Goal: Information Seeking & Learning: Learn about a topic

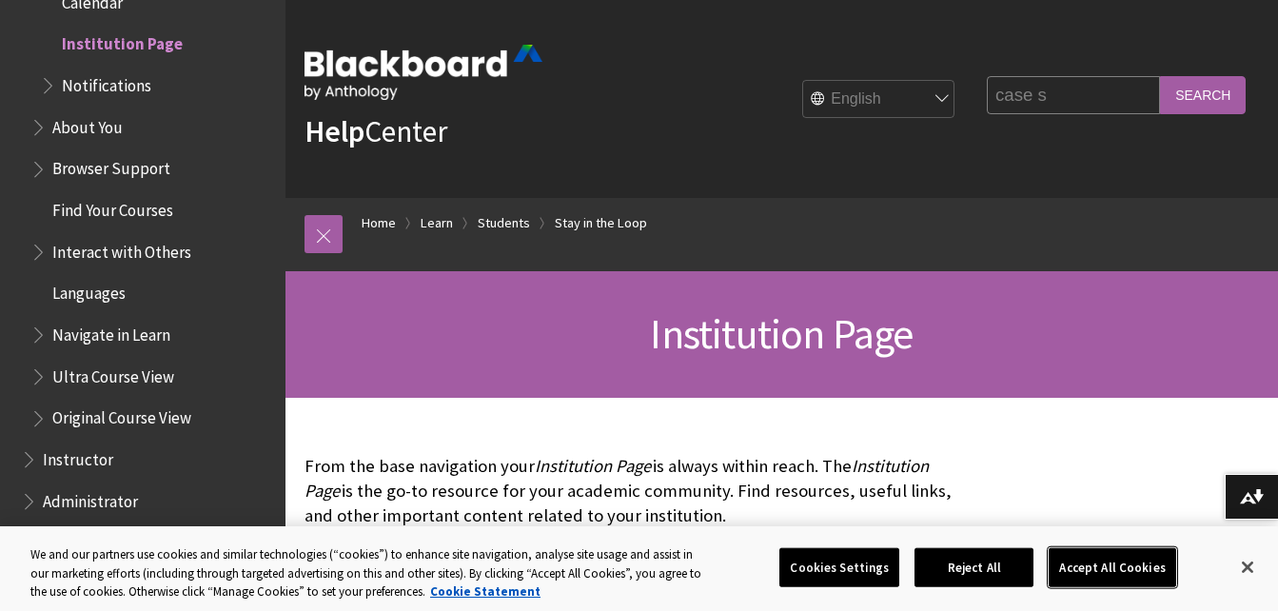
click at [1083, 576] on button "Accept All Cookies" at bounding box center [1111, 567] width 127 height 40
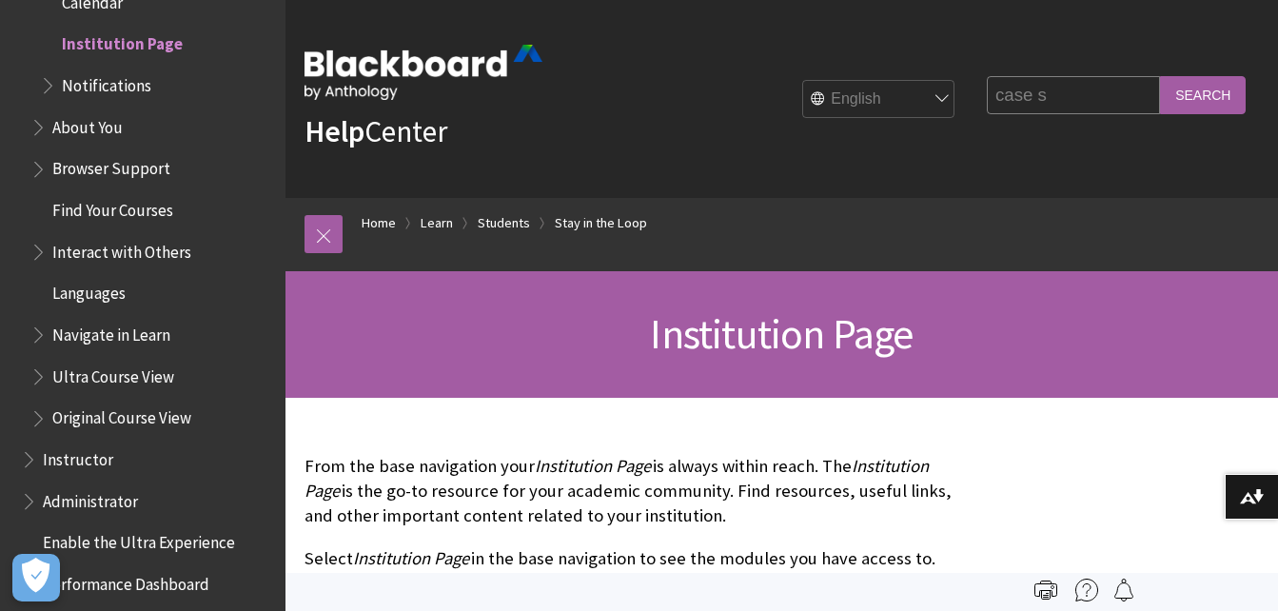
click at [1043, 100] on input "case s" at bounding box center [1072, 94] width 173 height 37
type input "case studies"
click at [1160, 76] on input "Search" at bounding box center [1203, 94] width 86 height 37
drag, startPoint x: 1193, startPoint y: 110, endPoint x: 1188, endPoint y: 96, distance: 15.0
click at [1188, 96] on input "Search" at bounding box center [1203, 94] width 86 height 37
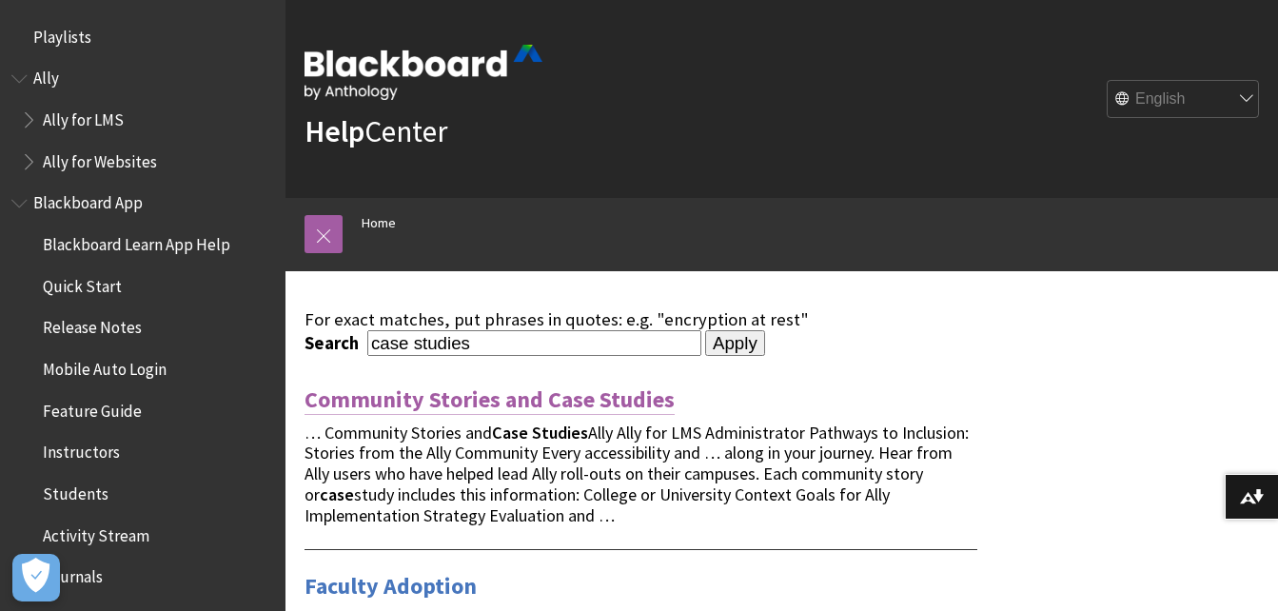
click at [566, 397] on link "Community Stories and Case Studies" at bounding box center [489, 399] width 370 height 30
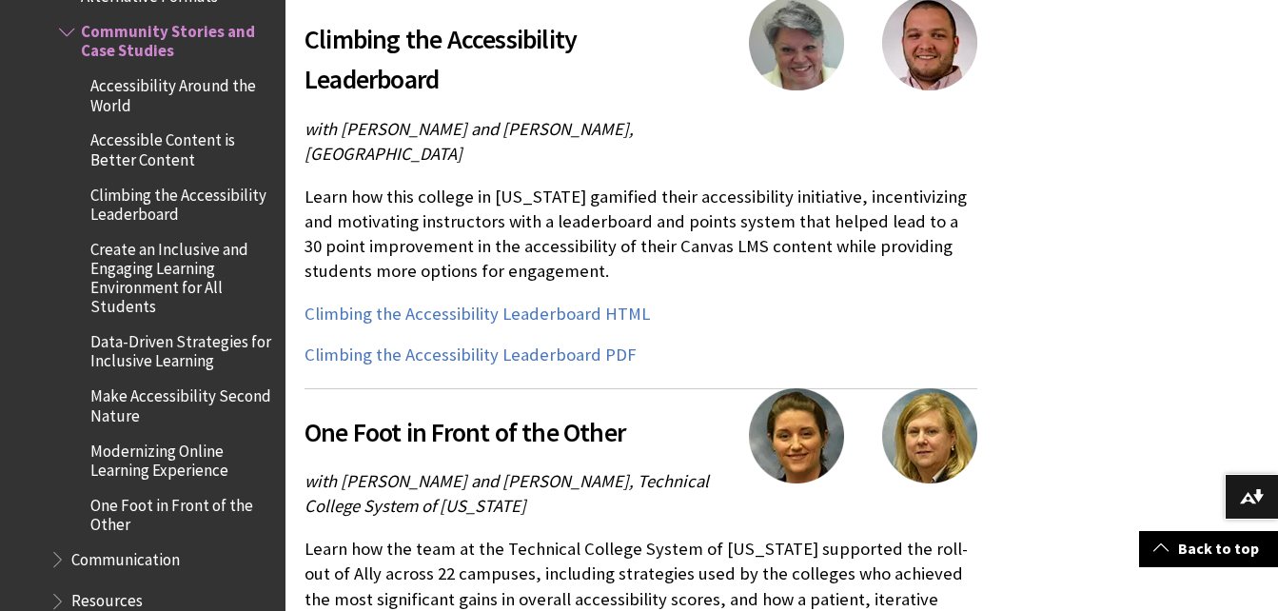
scroll to position [875, 0]
